Goal: Information Seeking & Learning: Learn about a topic

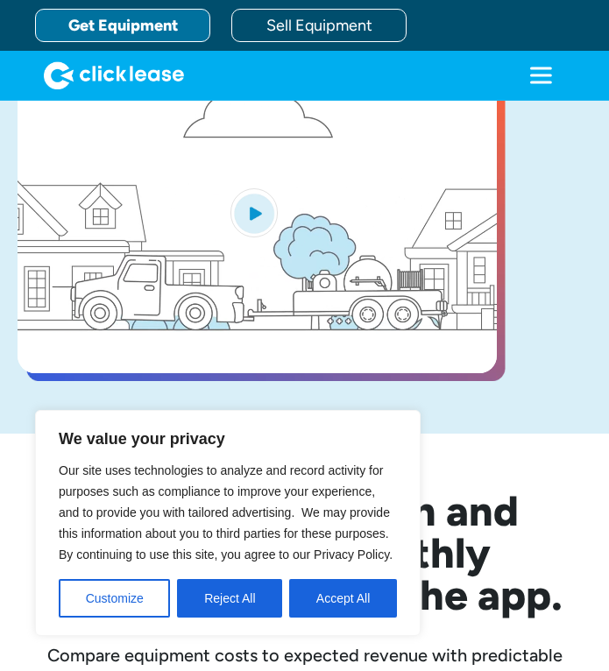
scroll to position [525, 0]
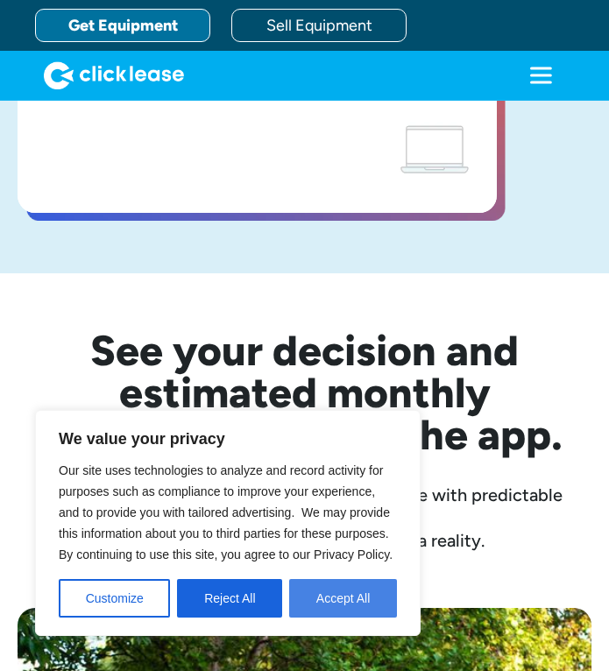
click at [342, 596] on button "Accept All" at bounding box center [343, 598] width 108 height 39
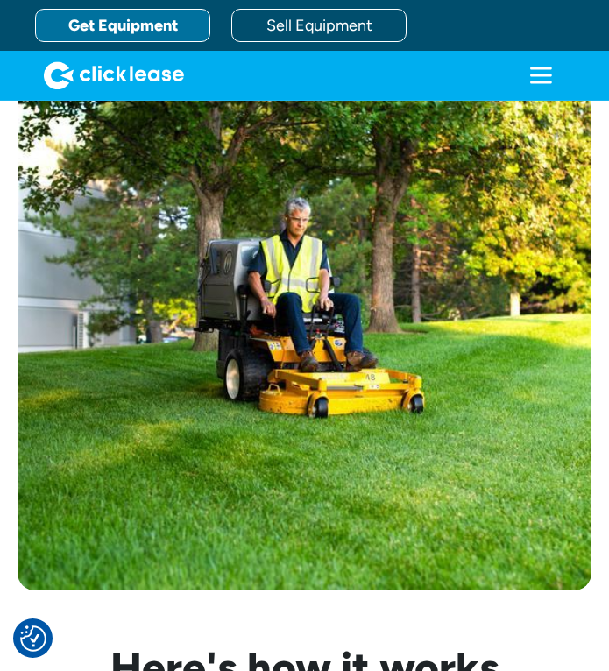
scroll to position [1051, 0]
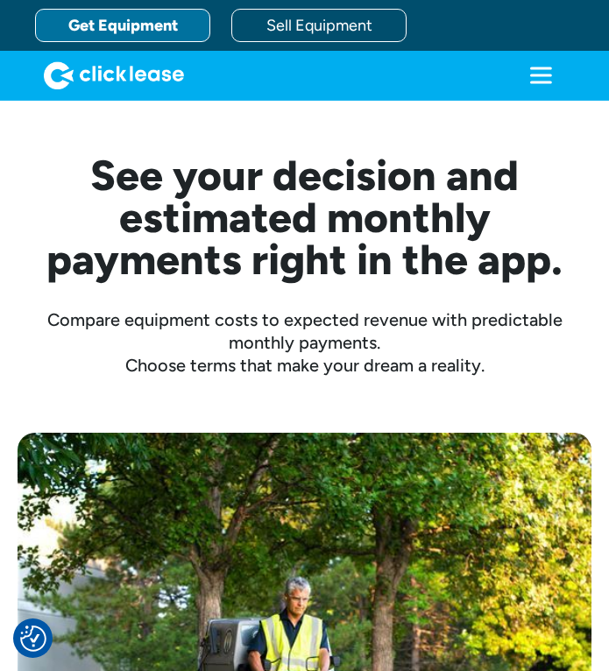
click at [293, 339] on div "Compare equipment costs to expected revenue with predictable monthly payments. …" at bounding box center [305, 342] width 574 height 68
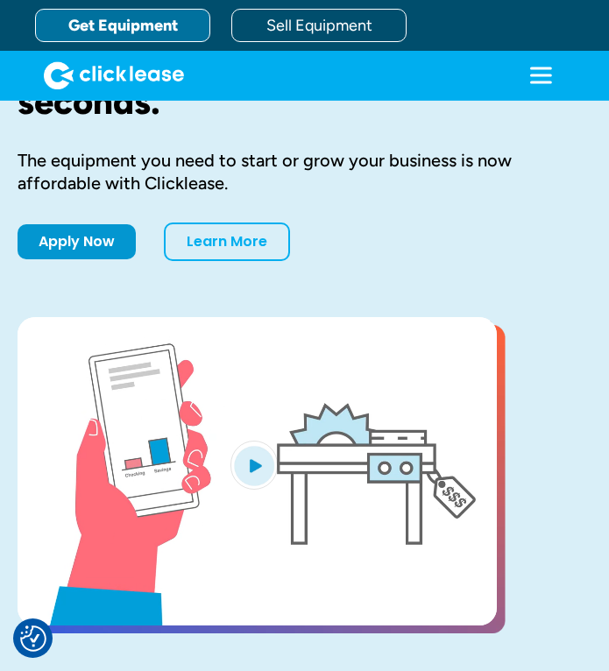
scroll to position [0, 0]
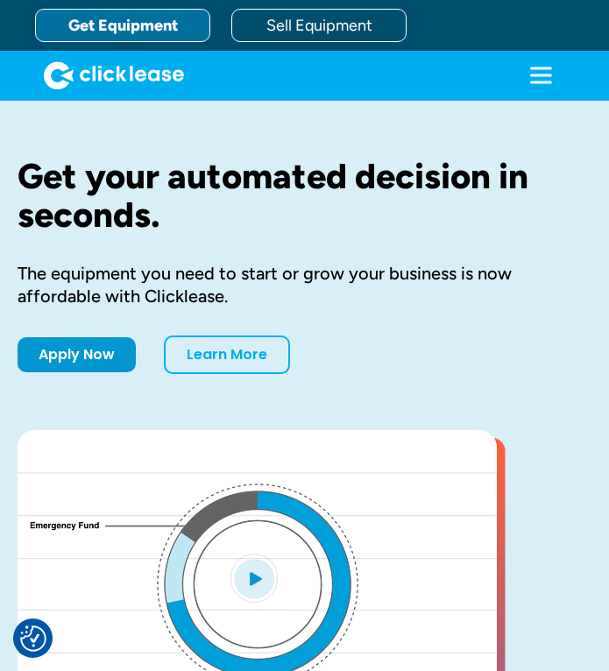
click at [545, 83] on icon "menu" at bounding box center [541, 82] width 22 height 3
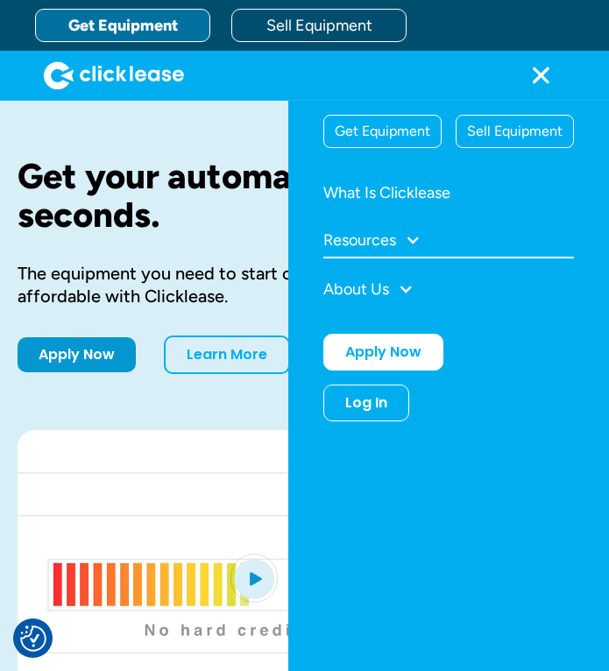
click at [405, 239] on div "Resources" at bounding box center [448, 240] width 250 height 35
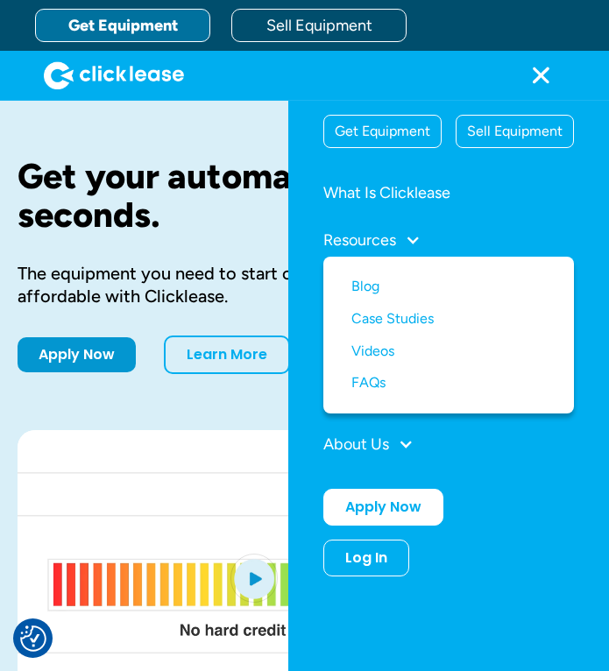
click at [396, 241] on div "Resources" at bounding box center [448, 239] width 250 height 33
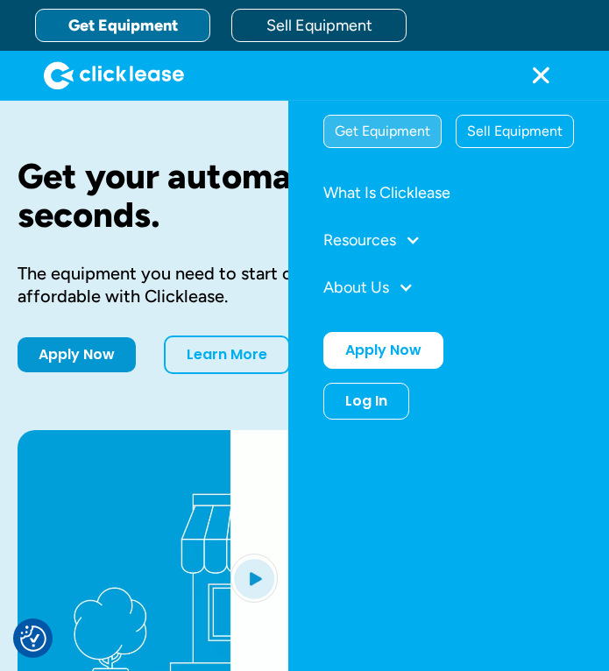
click at [420, 140] on div "Get Equipment" at bounding box center [382, 132] width 116 height 32
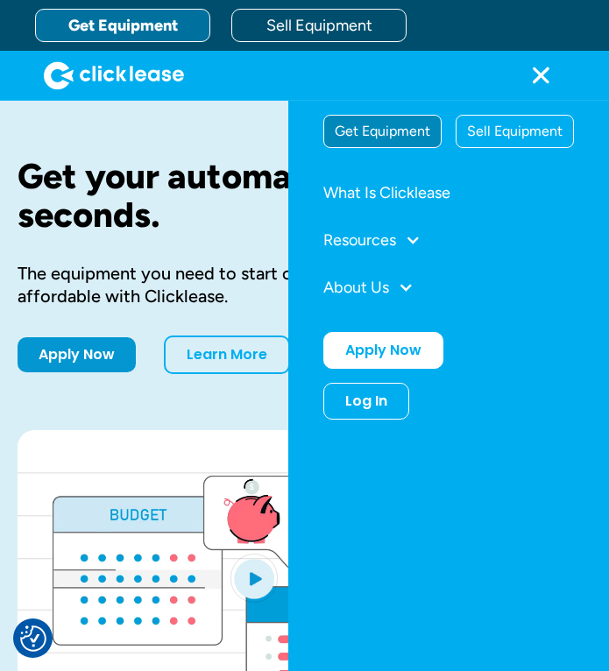
click at [389, 132] on div "Get Equipment" at bounding box center [382, 132] width 116 height 32
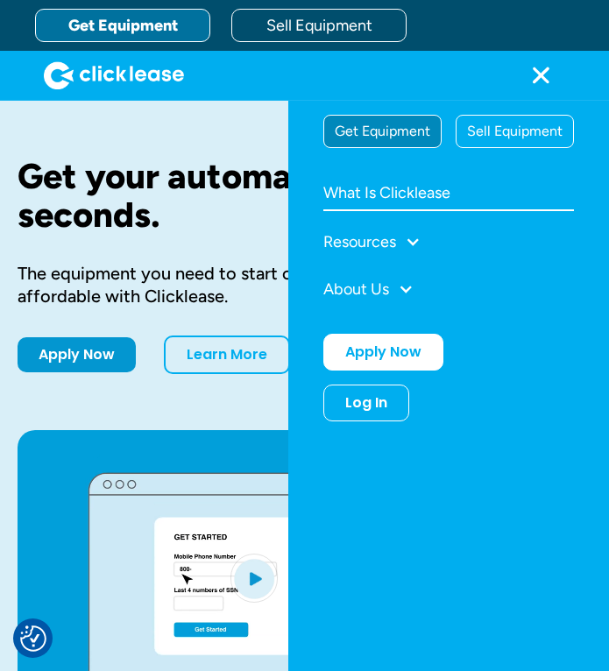
click at [385, 182] on link "What Is Clicklease" at bounding box center [448, 193] width 250 height 35
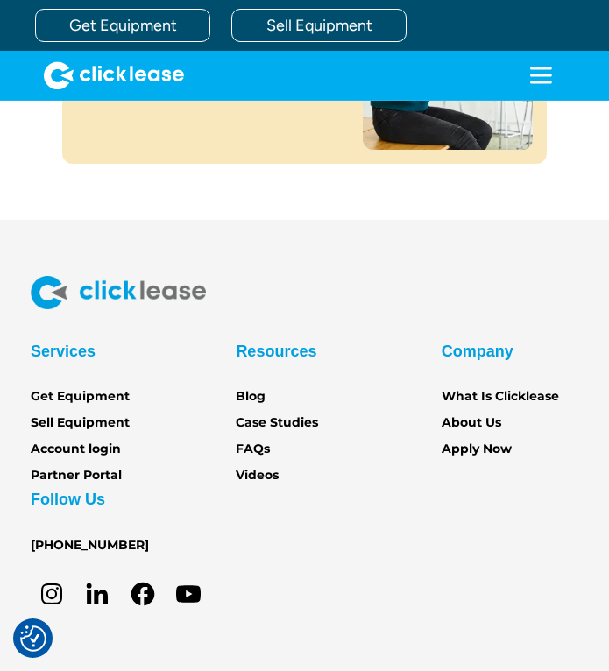
scroll to position [3140, 0]
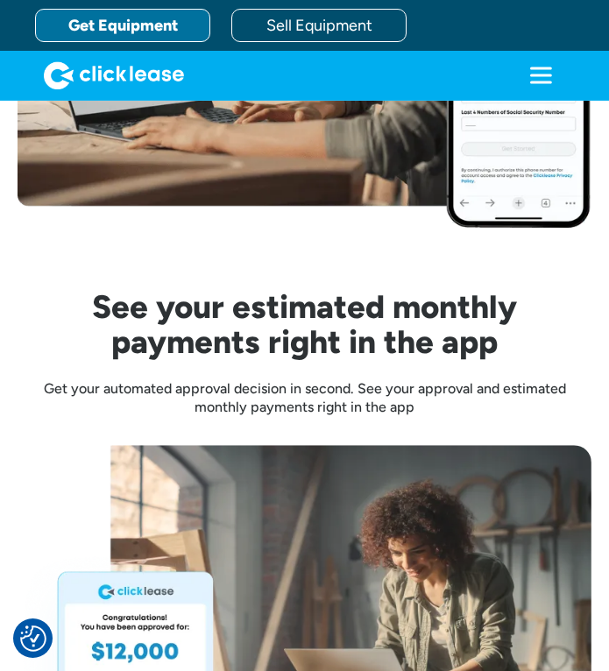
scroll to position [2627, 0]
